Goal: Information Seeking & Learning: Learn about a topic

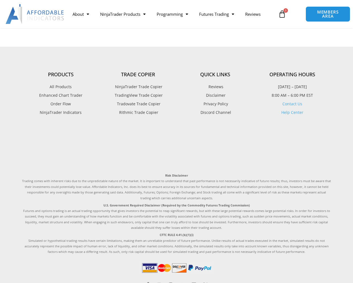
scroll to position [191, 0]
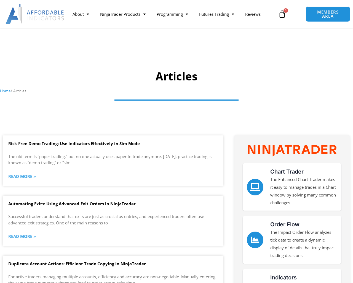
scroll to position [811, 0]
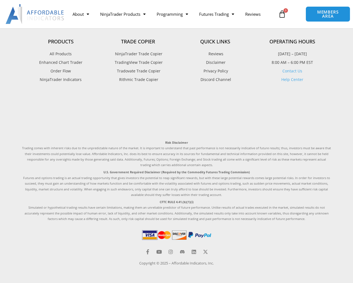
scroll to position [682, 0]
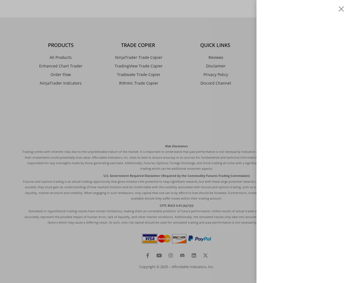
scroll to position [23, 0]
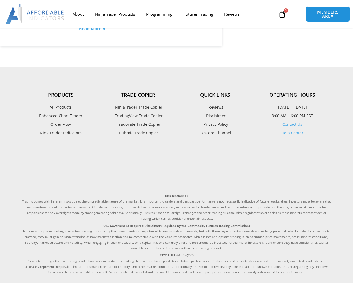
scroll to position [1465, 0]
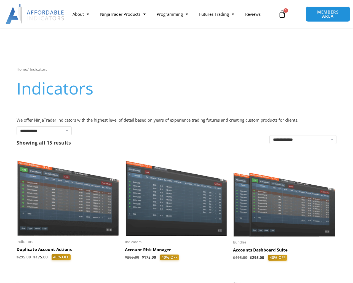
select select "**********"
select select "****"
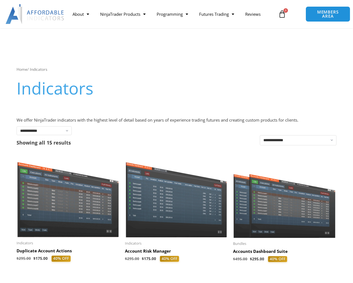
scroll to position [115, 0]
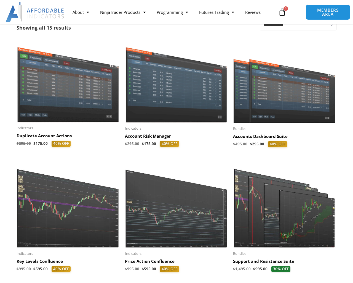
scroll to position [21, 0]
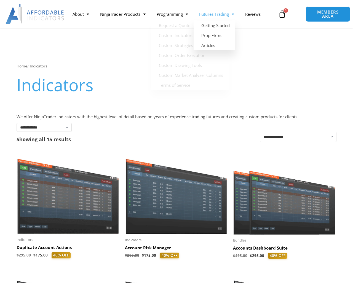
scroll to position [778, 0]
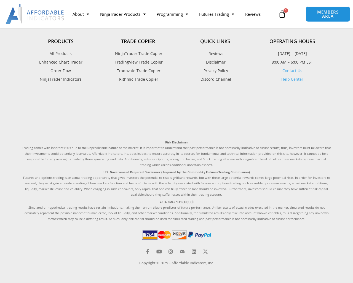
scroll to position [794, 0]
type input "**********"
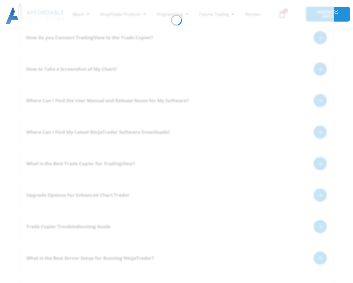
scroll to position [165, 0]
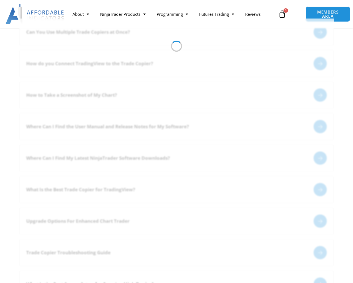
select select "**********"
select select
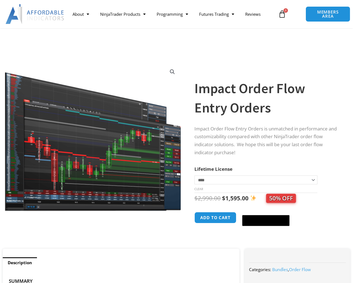
select select "*"
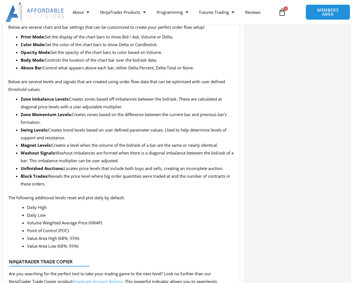
scroll to position [31, 0]
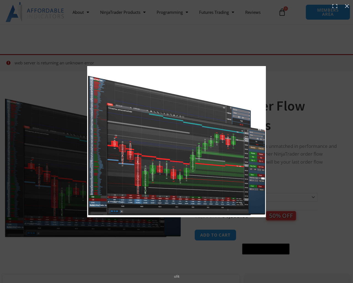
scroll to position [27, 0]
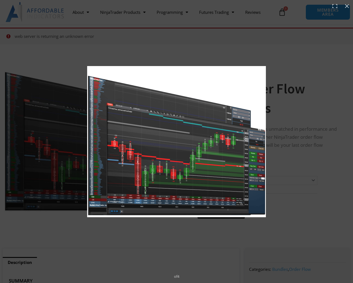
select select
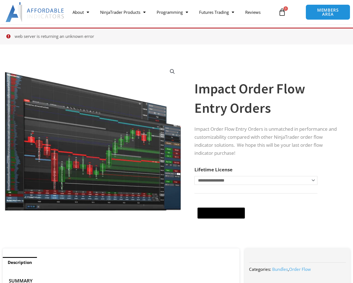
scroll to position [49, 0]
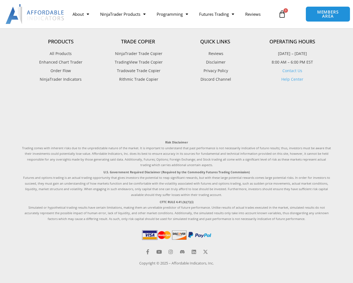
scroll to position [439, 0]
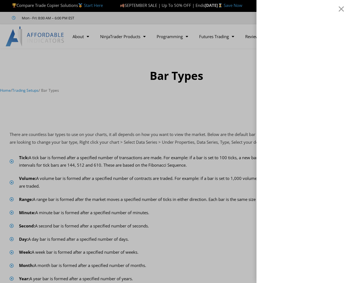
scroll to position [113, 0]
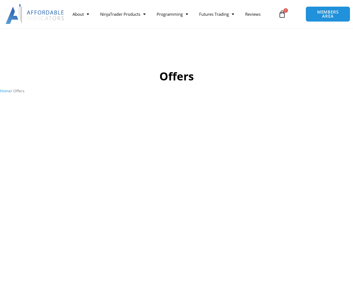
scroll to position [551, 0]
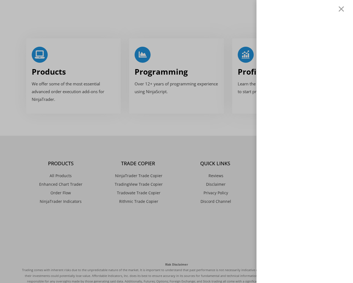
scroll to position [2, 0]
